Goal: Transaction & Acquisition: Purchase product/service

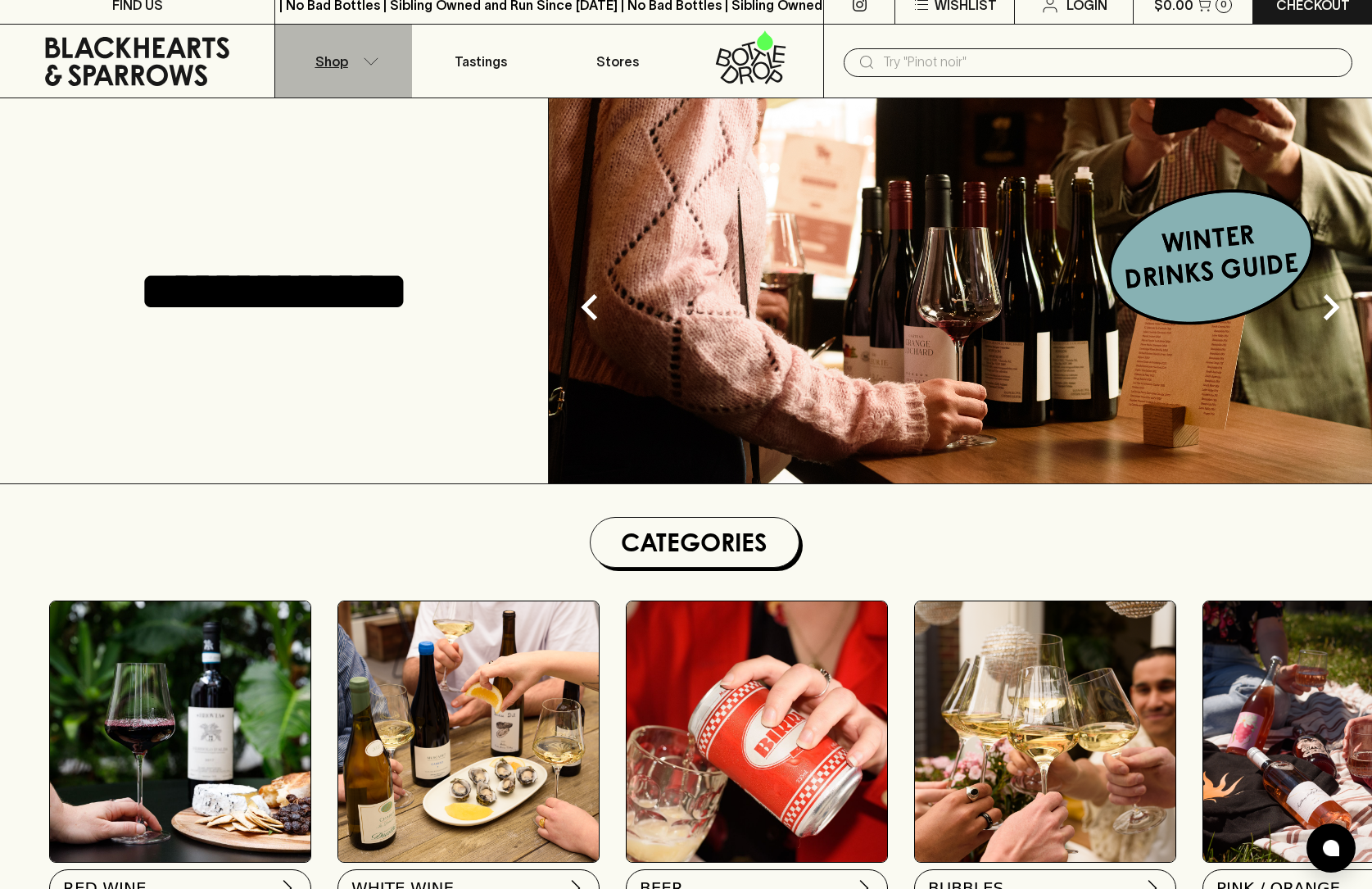
click at [345, 74] on button "Shop" at bounding box center [344, 61] width 136 height 73
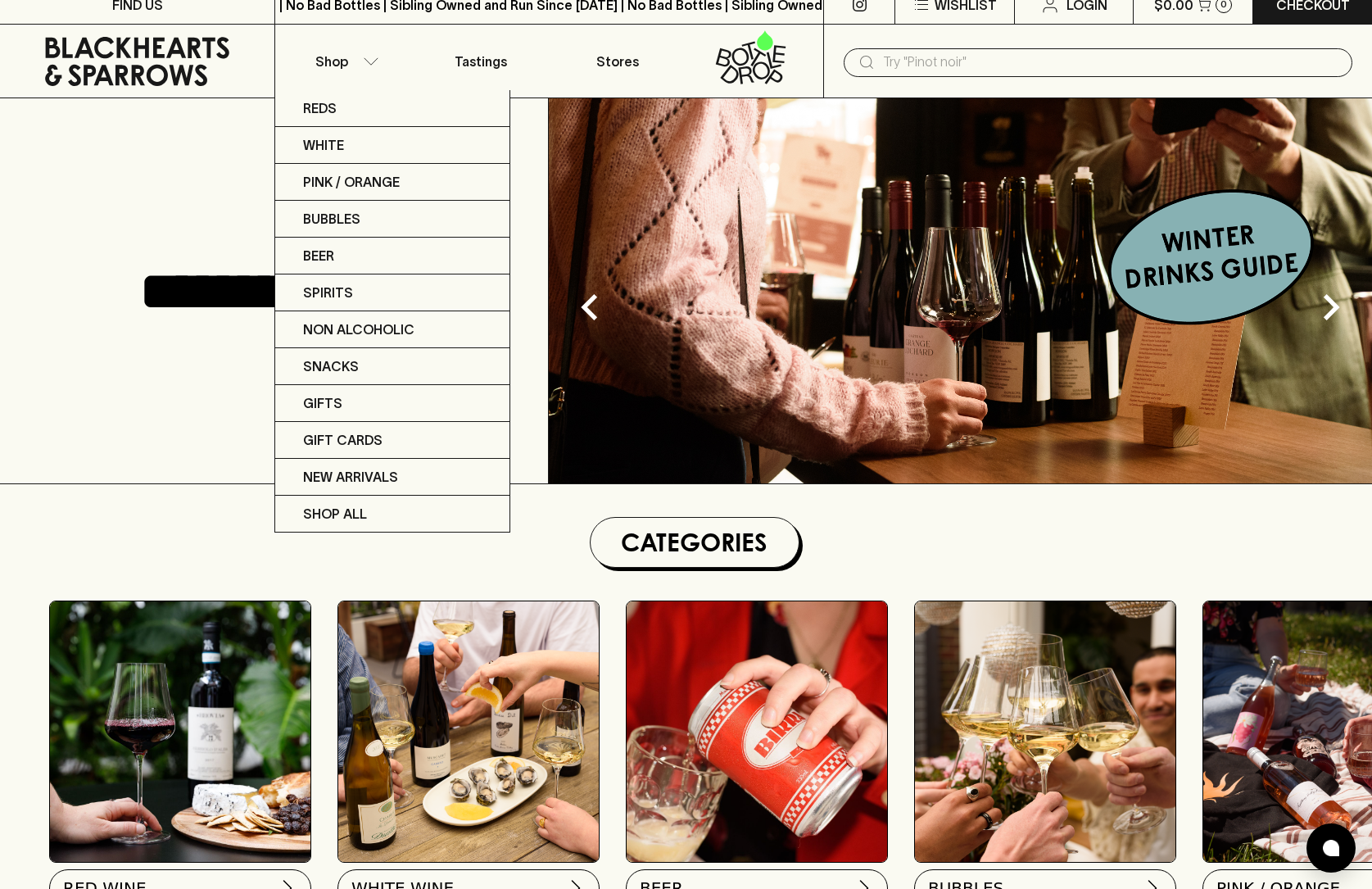
scroll to position [22, 0]
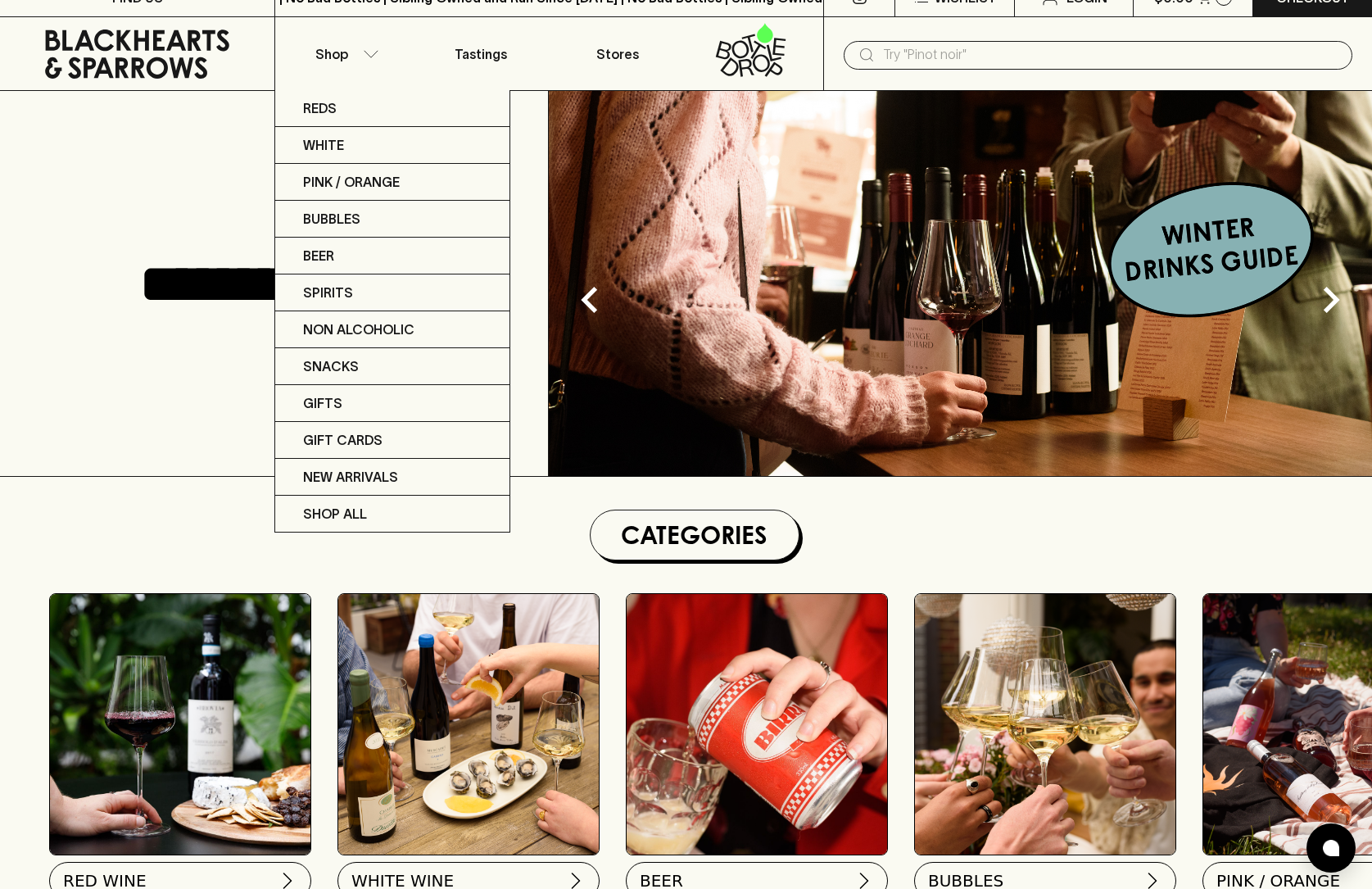
click at [337, 55] on div at bounding box center [686, 444] width 1372 height 889
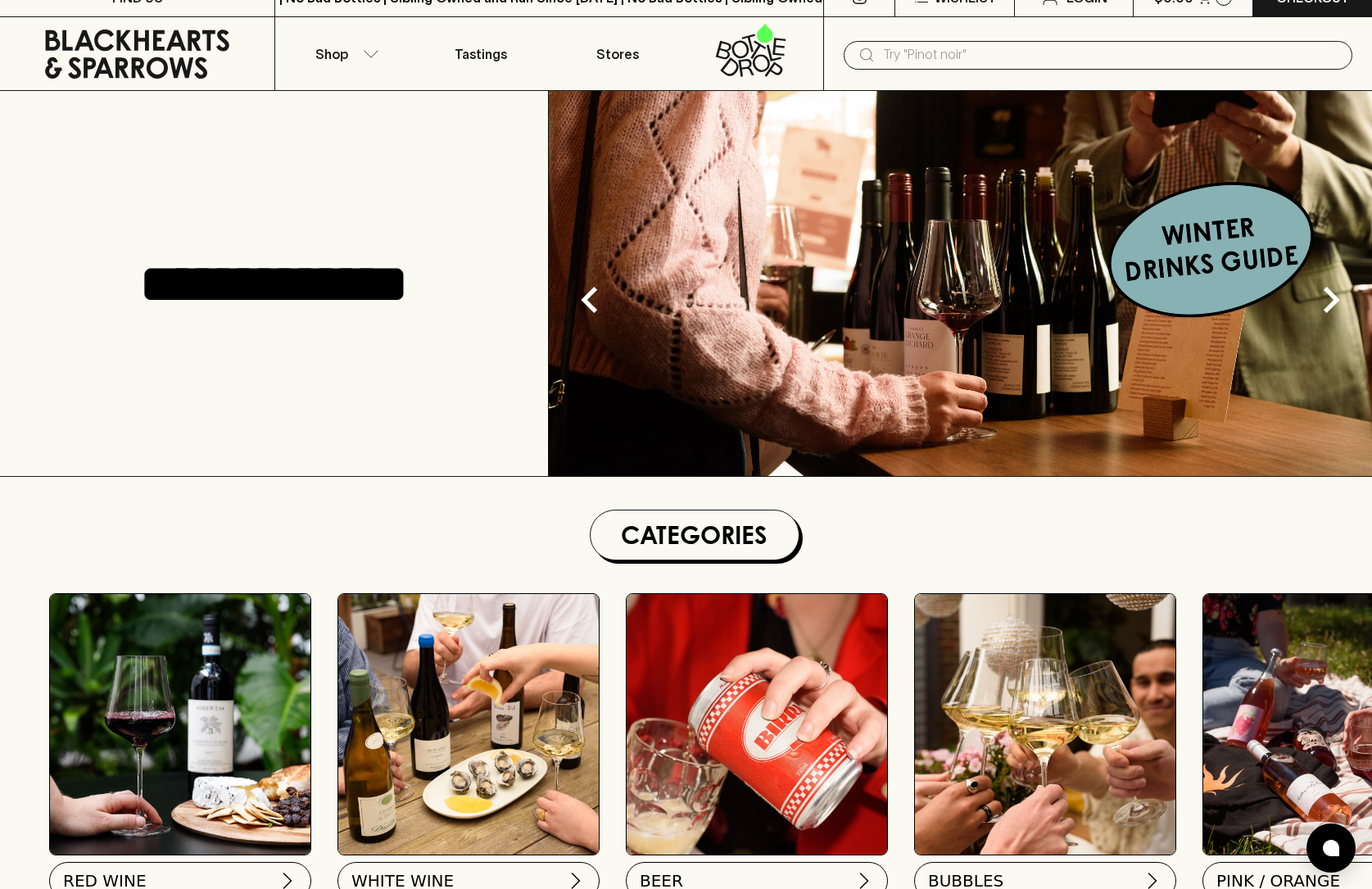
click at [337, 55] on p "Shop" at bounding box center [331, 54] width 33 height 20
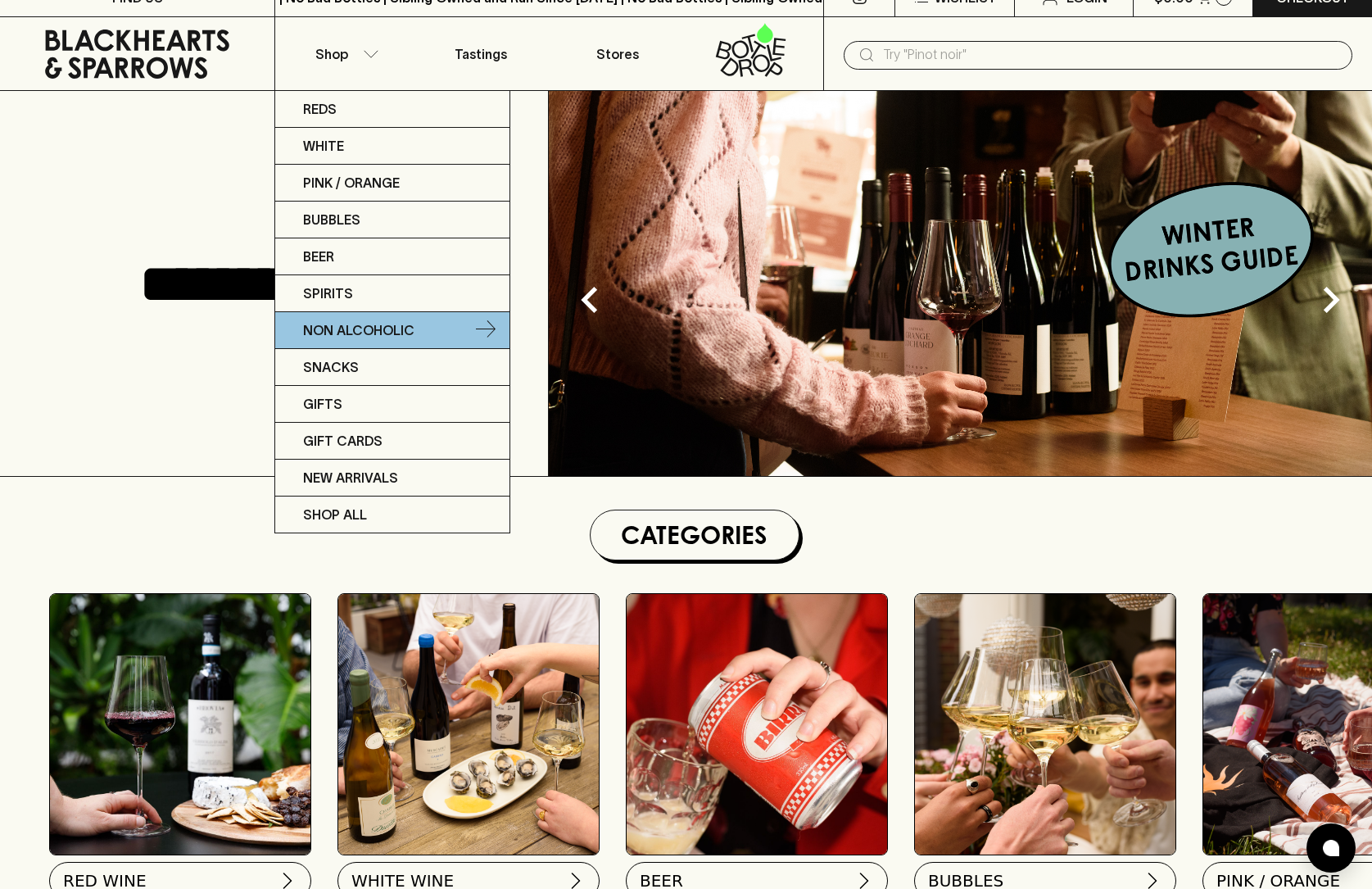
click at [328, 326] on p "Non Alcoholic" at bounding box center [359, 329] width 112 height 20
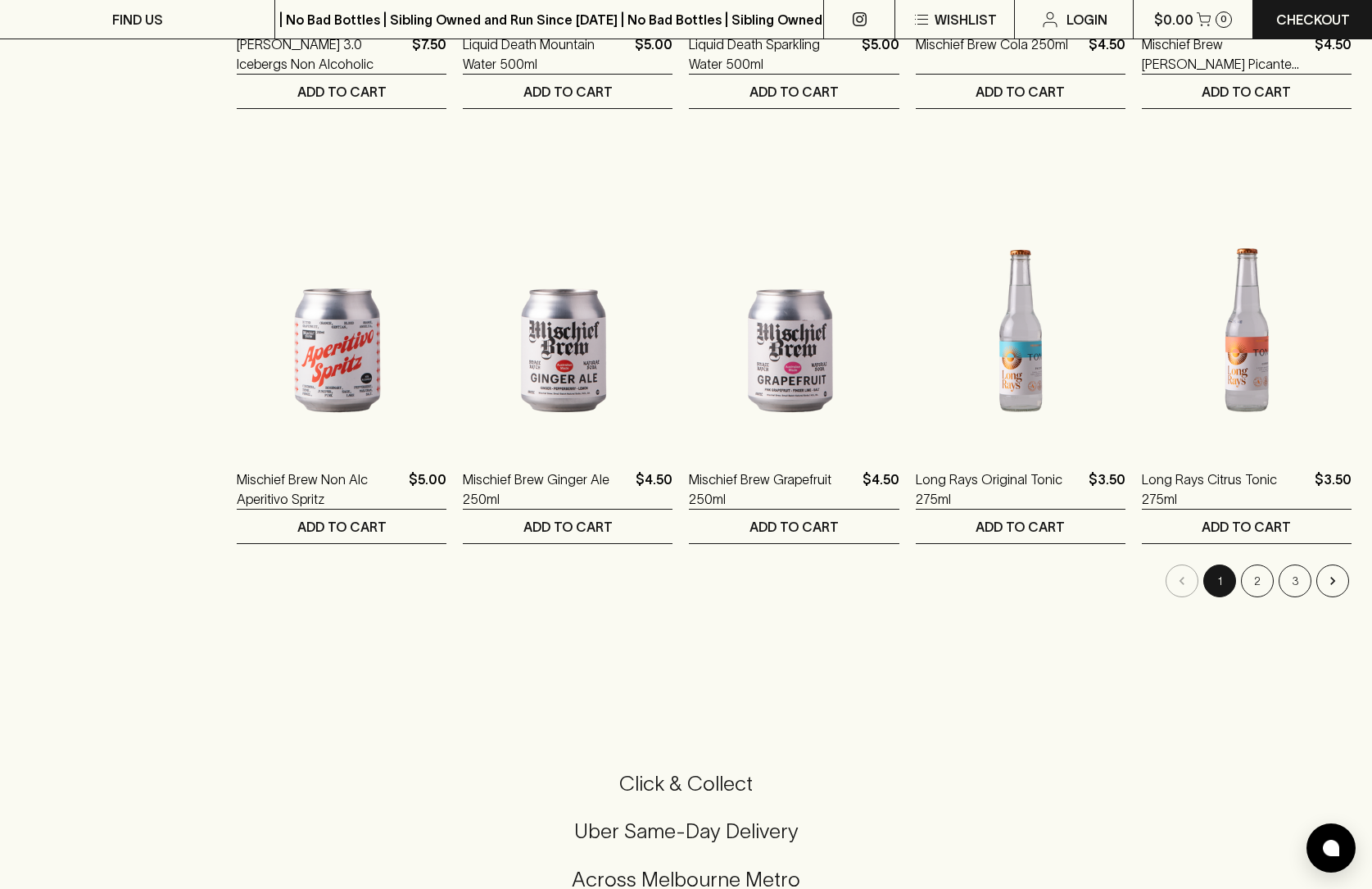
scroll to position [1475, 0]
click at [1260, 574] on button "2" at bounding box center [1257, 582] width 33 height 33
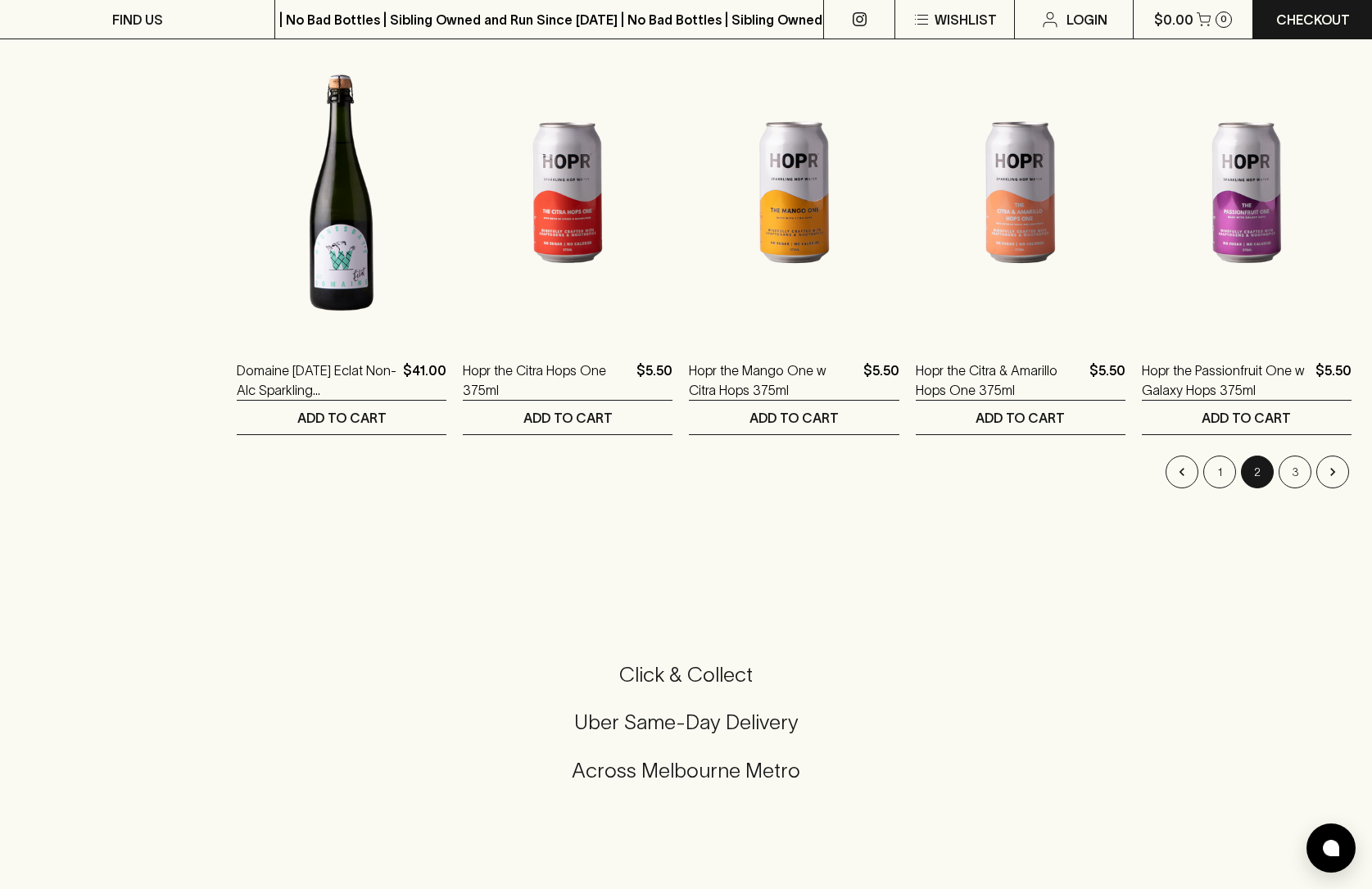
scroll to position [1587, 0]
click at [1292, 470] on button "3" at bounding box center [1295, 471] width 33 height 33
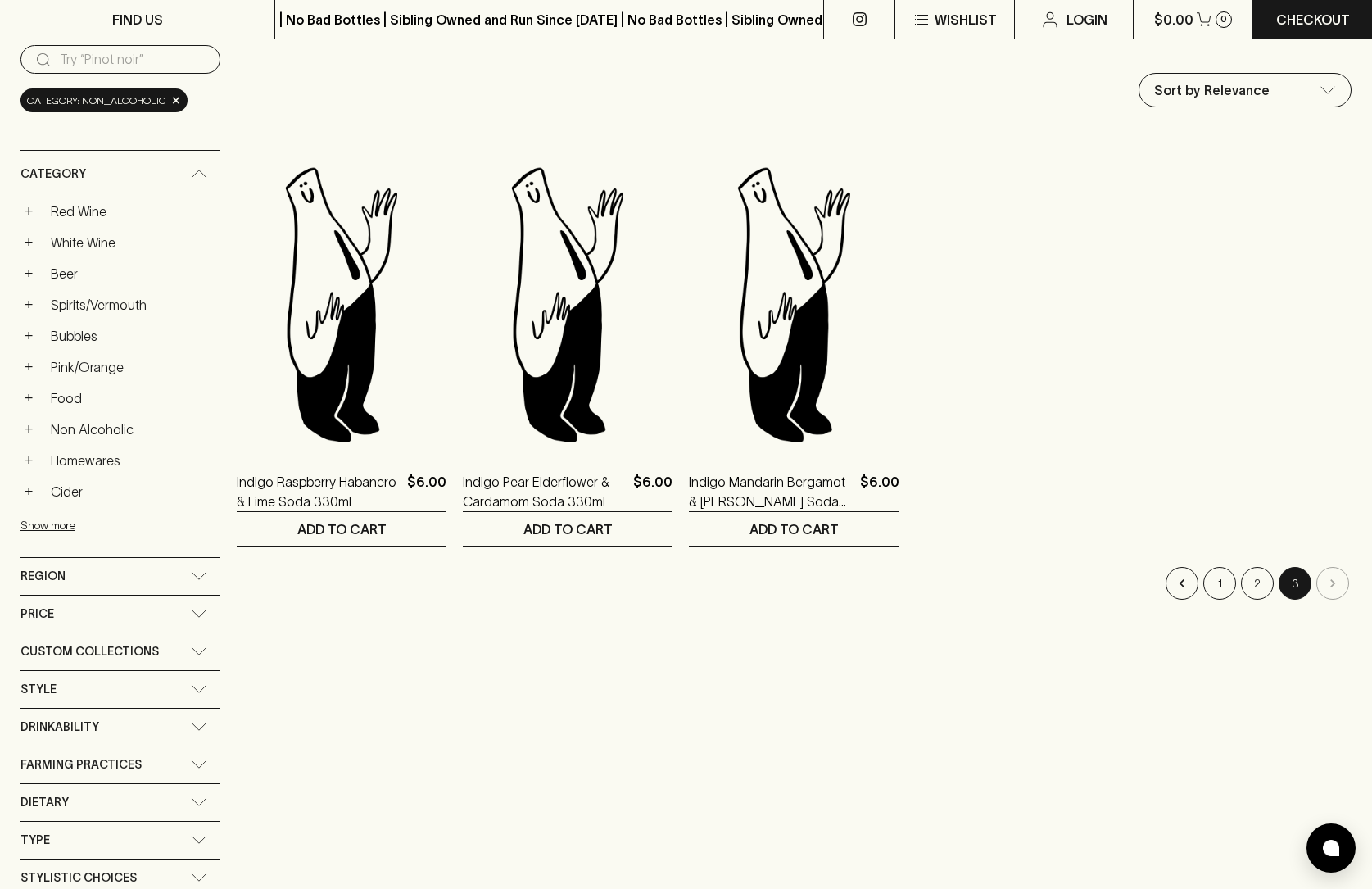
scroll to position [164, 0]
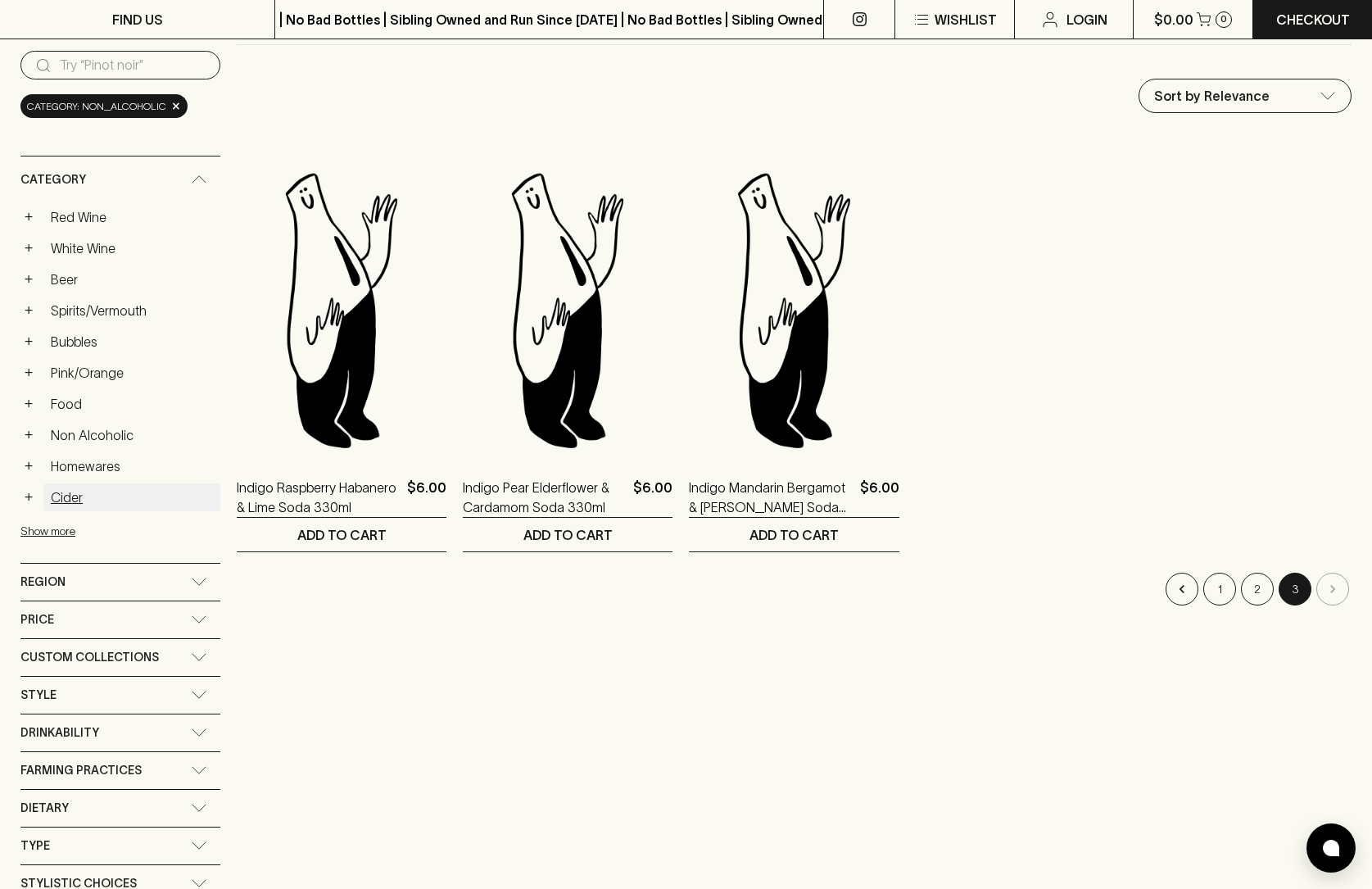
click at [64, 497] on link "Cider" at bounding box center [132, 496] width 177 height 27
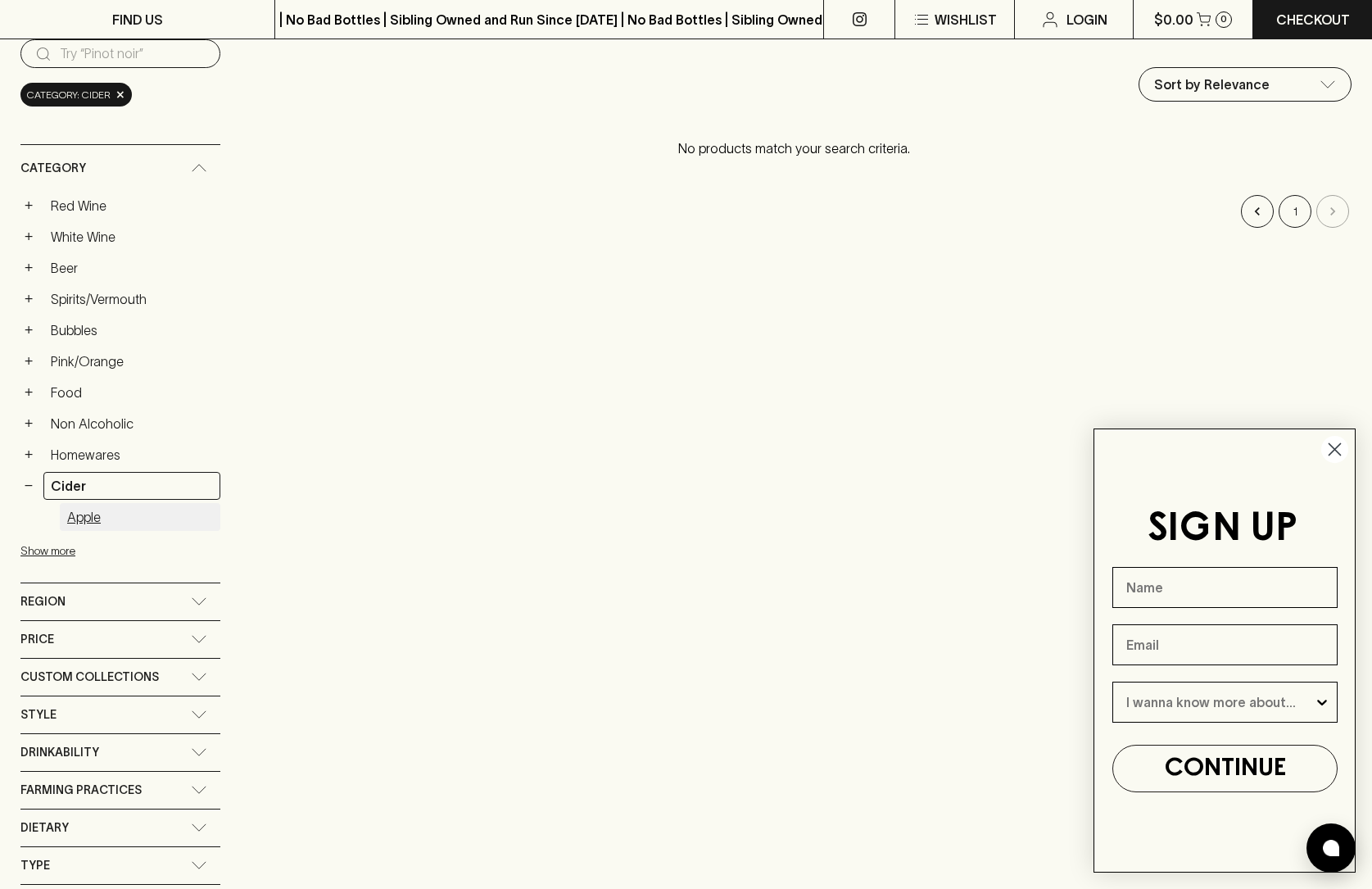
click at [80, 528] on link "Apple" at bounding box center [140, 516] width 161 height 27
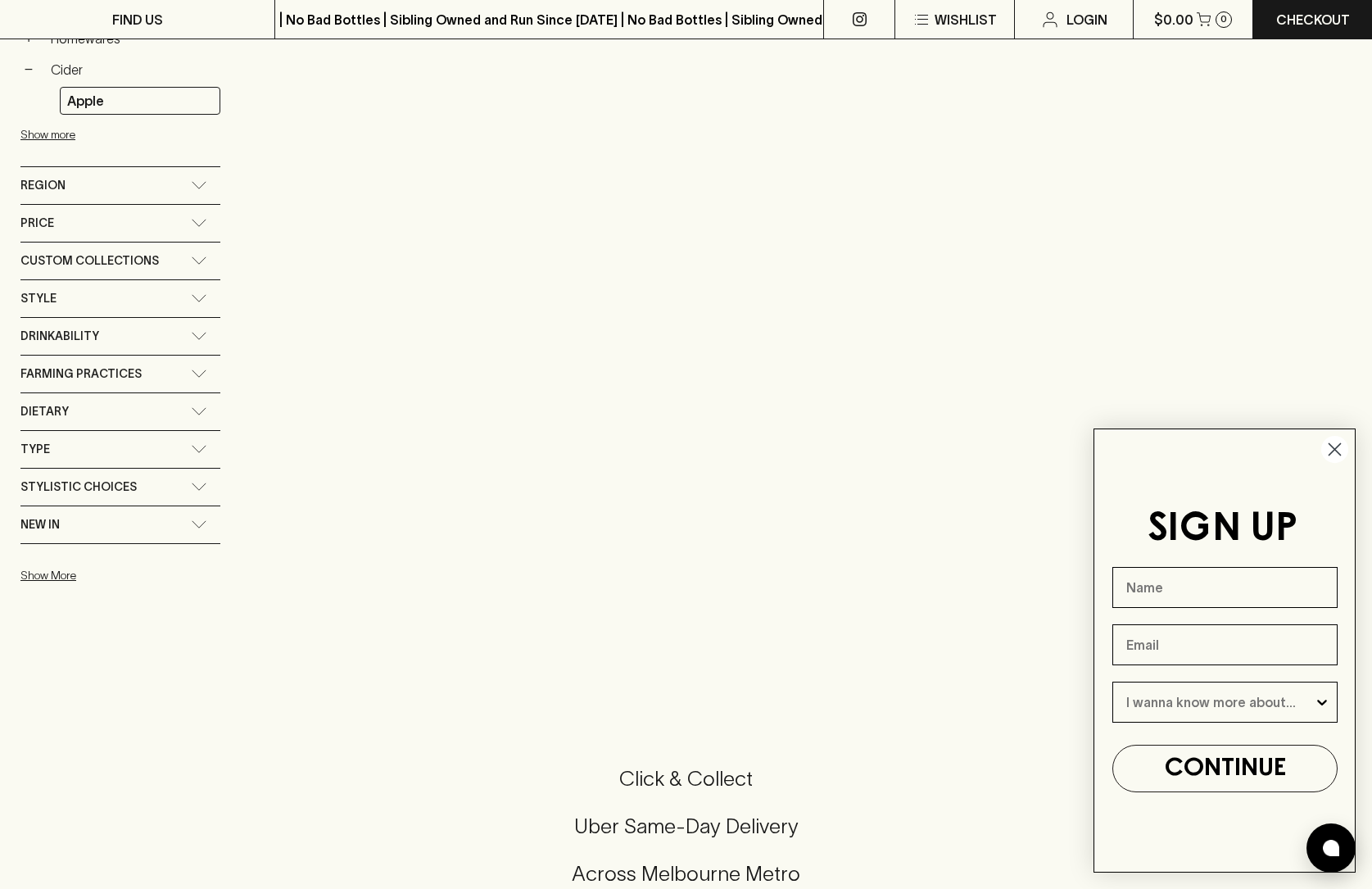
click at [119, 258] on span "Custom Collections" at bounding box center [90, 261] width 138 height 21
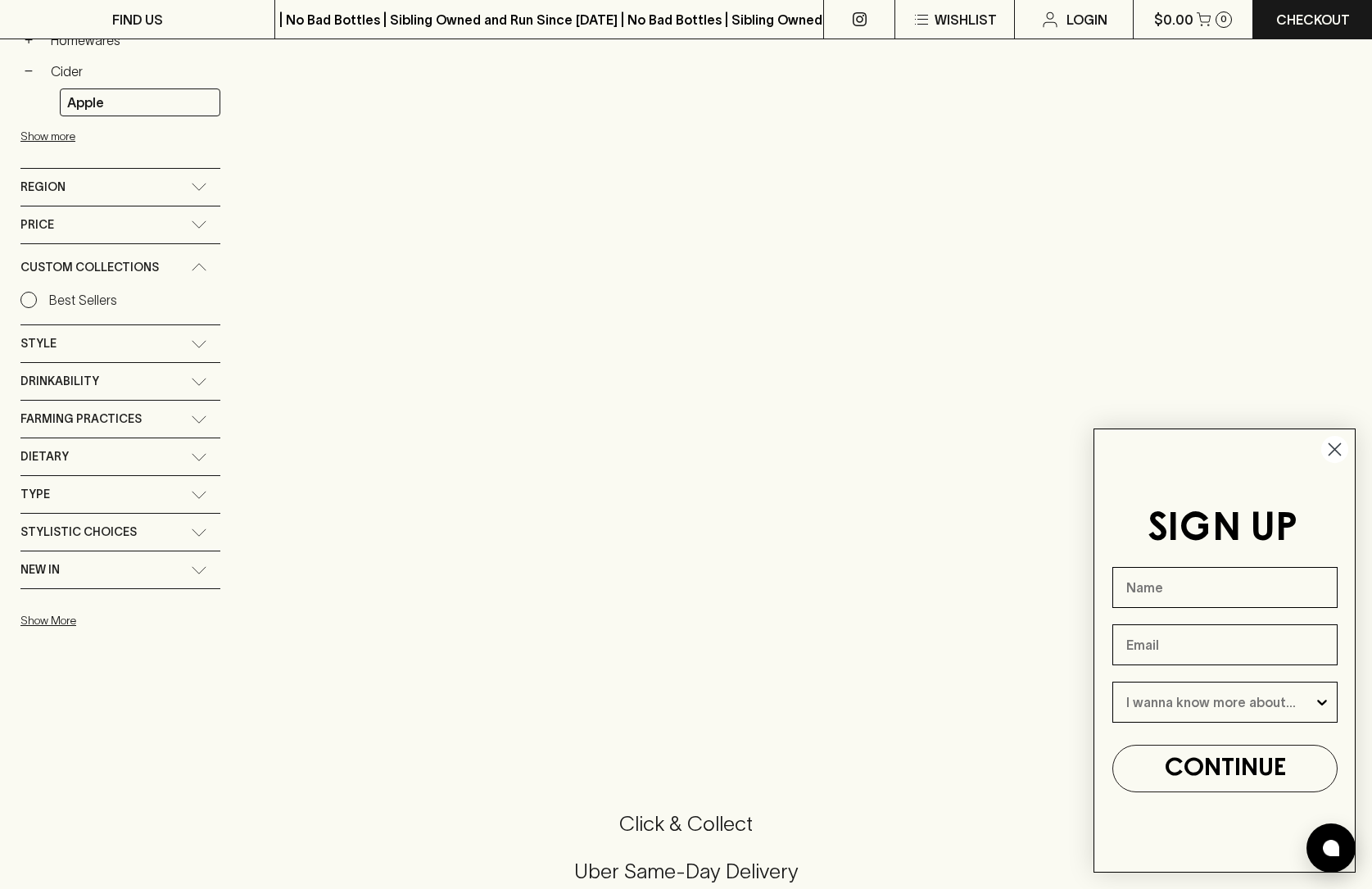
scroll to position [590, 0]
click at [50, 623] on button "Show More" at bounding box center [128, 620] width 215 height 33
click at [50, 623] on button "Show less" at bounding box center [128, 620] width 215 height 33
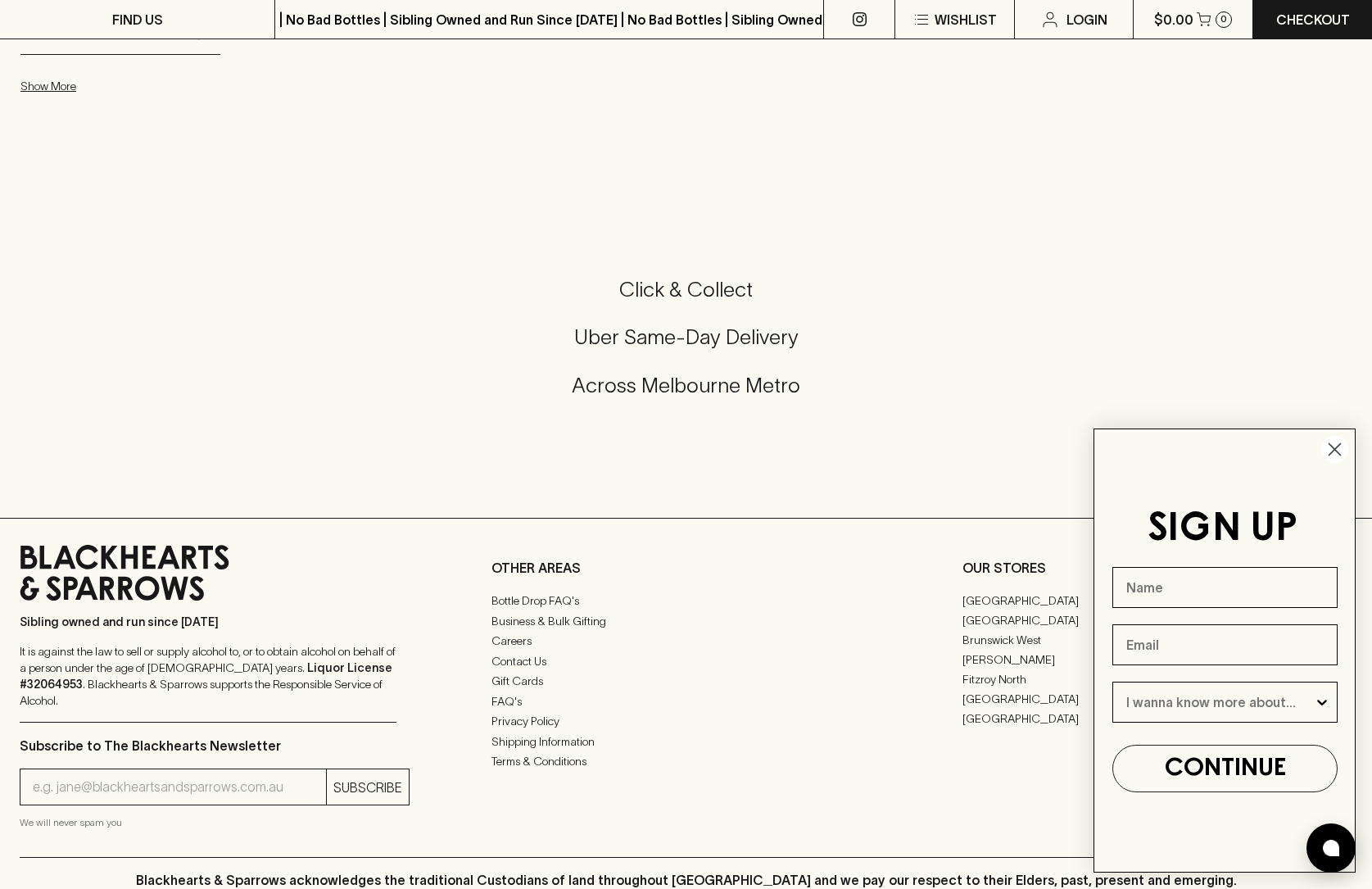
scroll to position [1129, 0]
